Goal: Information Seeking & Learning: Learn about a topic

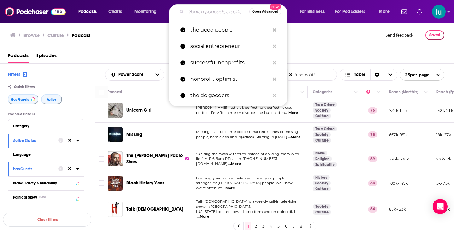
type input "V"
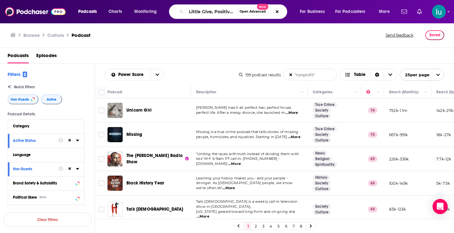
scroll to position [0, 150]
type input "Little Give, Positive, Kindness, Giving, Nonprofit, Mindset, Positivity, Empowe…"
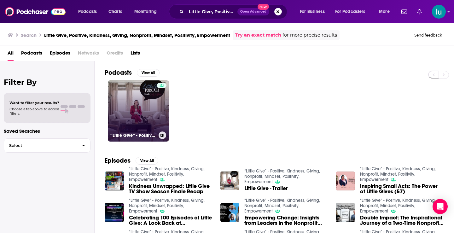
click at [144, 104] on link "“Little Give” - Positive, Kindness, Giving, Nonprofit, Mindset, Positivity, Emp…" at bounding box center [138, 110] width 61 height 61
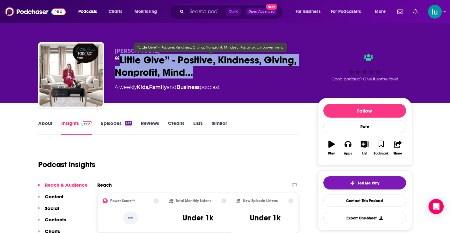
drag, startPoint x: 118, startPoint y: 56, endPoint x: 196, endPoint y: 75, distance: 80.8
click at [196, 75] on span "“Little Give” - Positive, Kindness, Giving, Nonprofit, Mind…" at bounding box center [211, 66] width 193 height 25
copy h2 "Little Give” - Positive, Kindness, Giving, Nonprofit, Mind…"
